Goal: Information Seeking & Learning: Learn about a topic

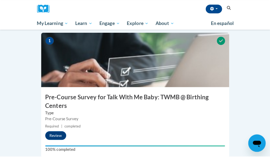
scroll to position [153, 0]
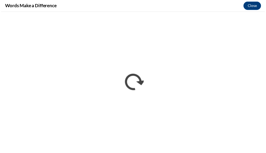
scroll to position [0, 0]
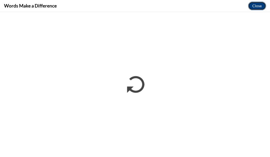
click at [259, 3] on button "Close" at bounding box center [257, 6] width 18 height 9
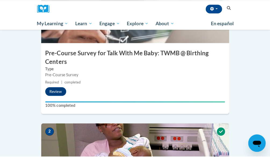
scroll to position [197, 0]
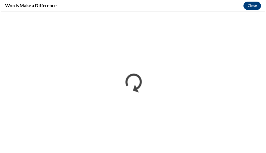
scroll to position [0, 0]
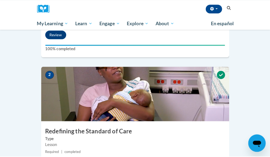
scroll to position [295, 0]
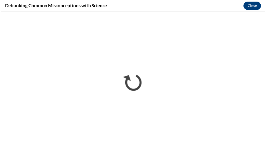
scroll to position [0, 0]
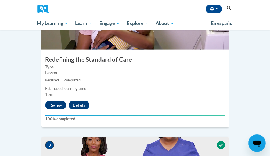
scroll to position [323, 0]
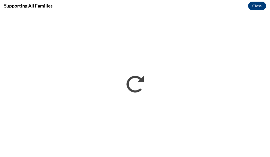
scroll to position [0, 0]
